Goal: Task Accomplishment & Management: Manage account settings

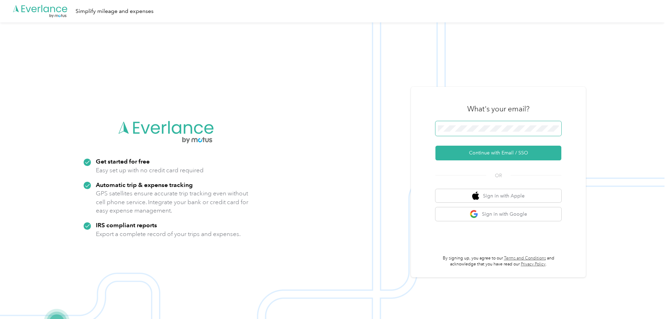
click at [435, 146] on button "Continue with Email / SSO" at bounding box center [498, 153] width 126 height 15
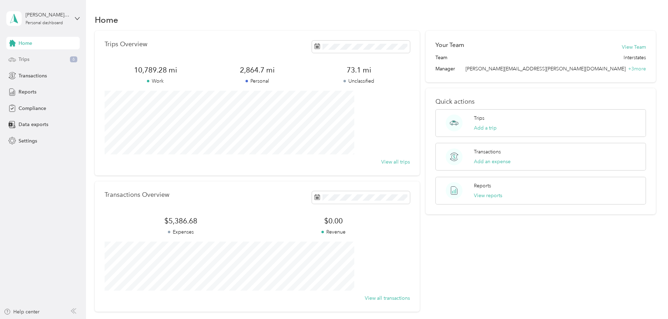
click at [9, 58] on icon at bounding box center [12, 60] width 8 height 8
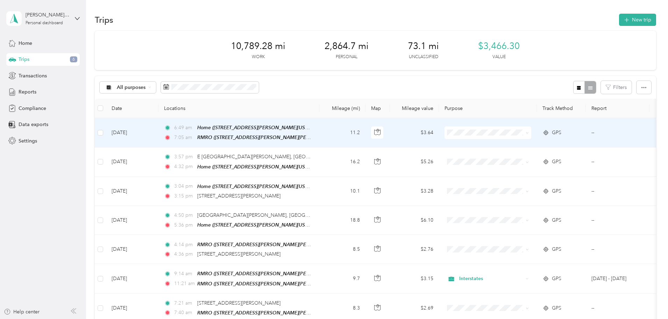
click at [527, 146] on span "Interstates" at bounding box center [541, 145] width 65 height 7
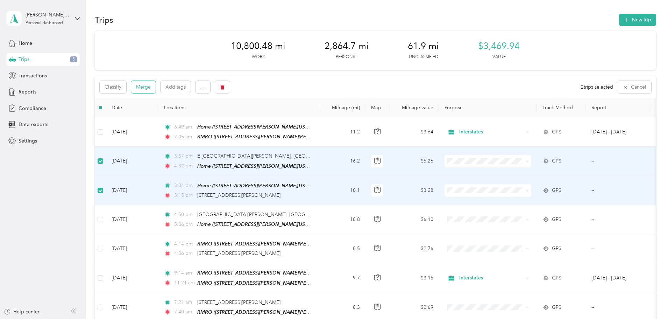
click at [156, 90] on button "Merge" at bounding box center [143, 87] width 24 height 12
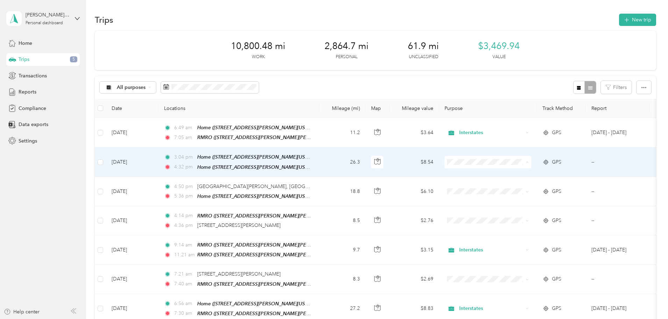
click at [525, 186] on span "Personal" at bounding box center [541, 186] width 65 height 7
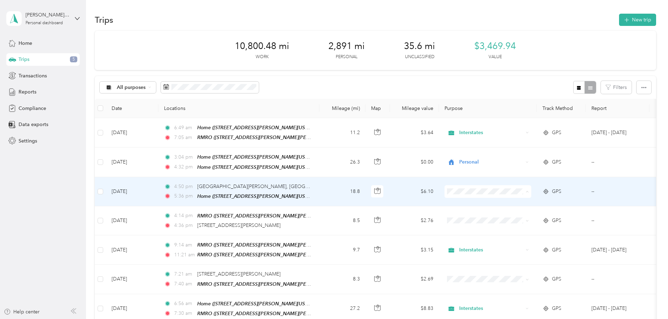
click at [527, 206] on li "Interstates" at bounding box center [534, 203] width 87 height 12
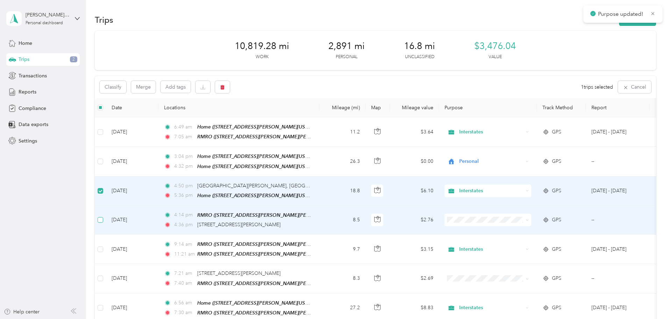
click at [103, 216] on label at bounding box center [101, 220] width 6 height 8
click at [156, 89] on button "Merge" at bounding box center [143, 87] width 24 height 12
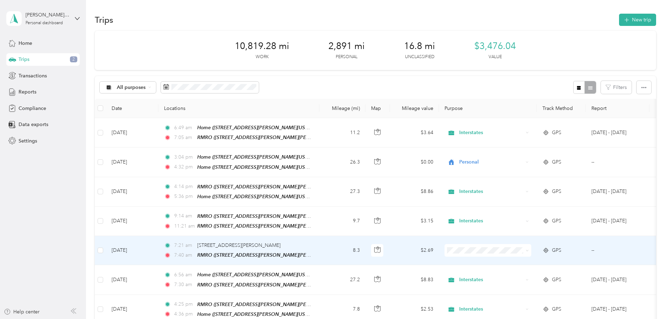
click at [505, 250] on span at bounding box center [488, 250] width 87 height 13
click at [511, 257] on span "Interstates" at bounding box center [541, 260] width 65 height 7
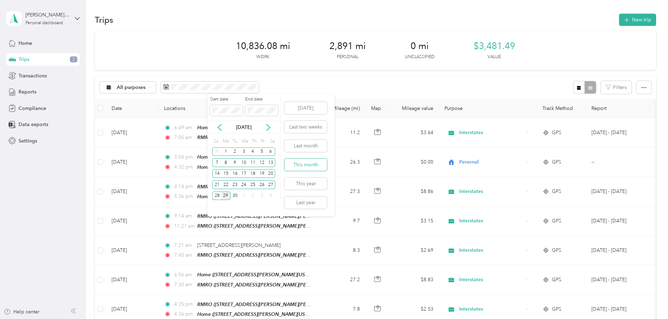
click at [306, 165] on button "This month" at bounding box center [305, 164] width 43 height 12
